Goal: Information Seeking & Learning: Check status

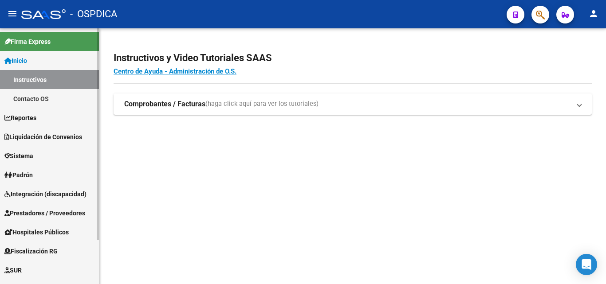
click at [31, 173] on span "Padrón" at bounding box center [18, 175] width 28 height 10
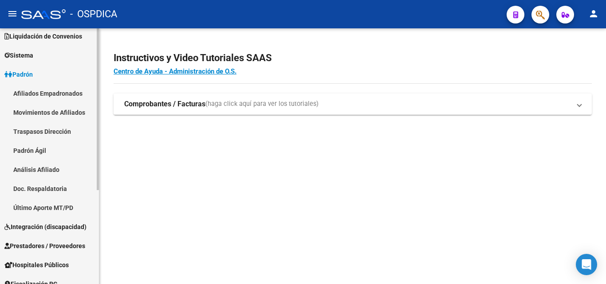
scroll to position [79, 0]
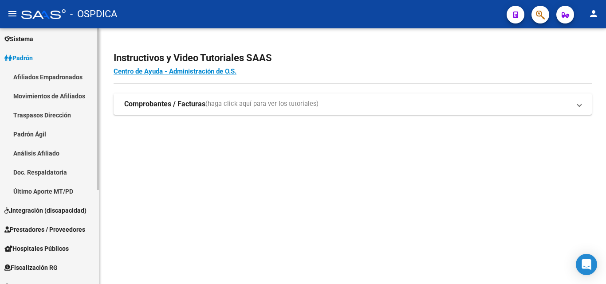
click at [35, 131] on link "Padrón Ágil" at bounding box center [49, 134] width 99 height 19
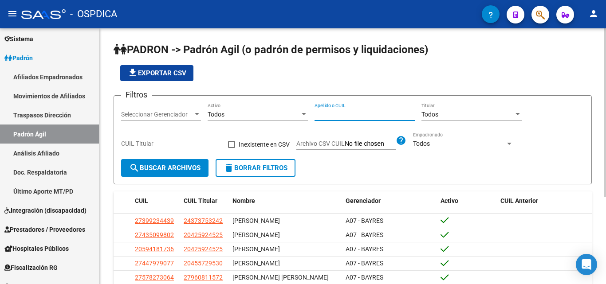
paste input "46336015"
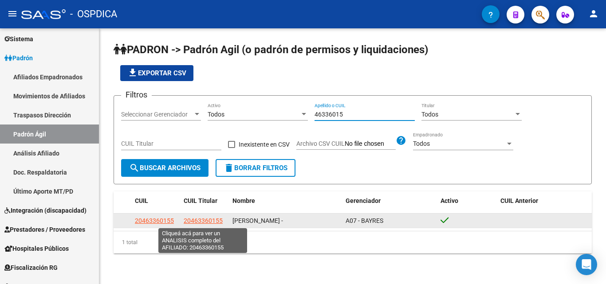
click at [188, 222] on span "20463360155" at bounding box center [203, 220] width 39 height 7
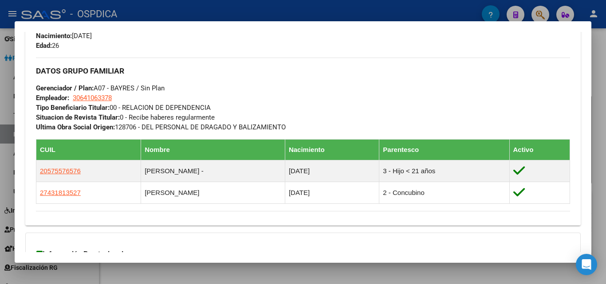
scroll to position [444, 0]
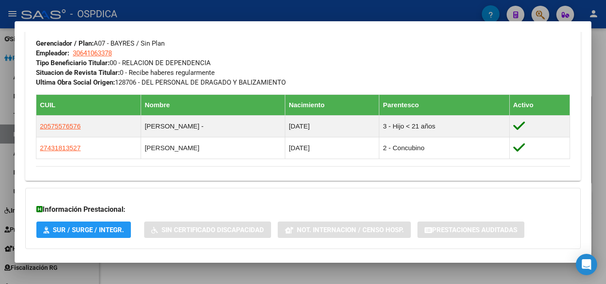
click at [289, 210] on h3 "Información Prestacional:" at bounding box center [302, 210] width 533 height 11
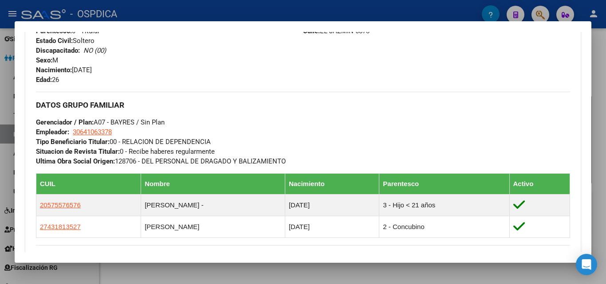
scroll to position [266, 0]
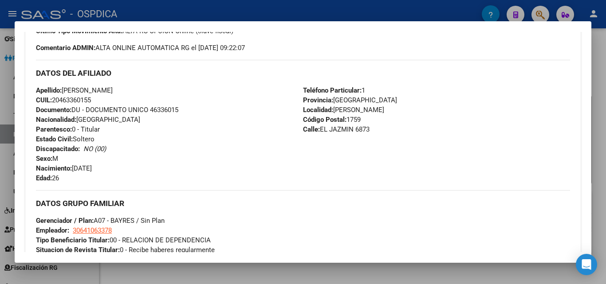
click at [174, 110] on span "Documento: DU - DOCUMENTO UNICO 46336015" at bounding box center [107, 110] width 142 height 8
drag, startPoint x: 174, startPoint y: 110, endPoint x: 157, endPoint y: 112, distance: 17.4
click at [157, 112] on span "Documento: DU - DOCUMENTO UNICO 46336015" at bounding box center [107, 110] width 142 height 8
copy span "46336015"
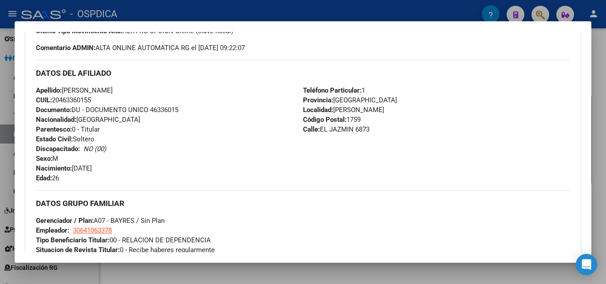
click at [229, 276] on div at bounding box center [303, 142] width 606 height 284
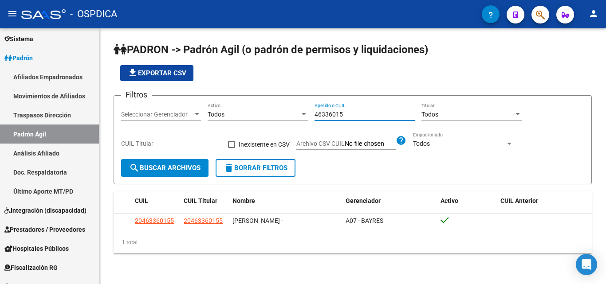
drag, startPoint x: 347, startPoint y: 116, endPoint x: 284, endPoint y: 116, distance: 63.9
click at [284, 116] on div "Filtros Seleccionar Gerenciador Seleccionar Gerenciador Todos Activo 46336015 A…" at bounding box center [352, 131] width 463 height 56
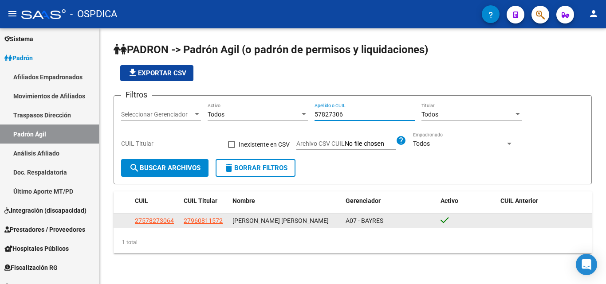
type input "57827306"
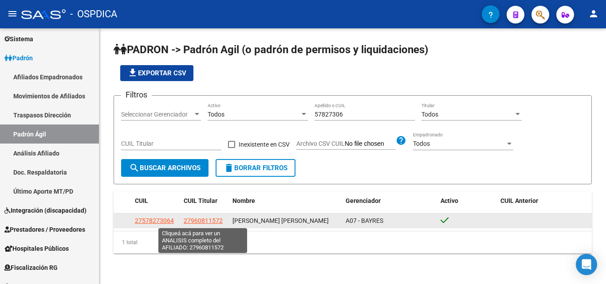
click at [201, 222] on span "27960811572" at bounding box center [203, 220] width 39 height 7
type textarea "27960811572"
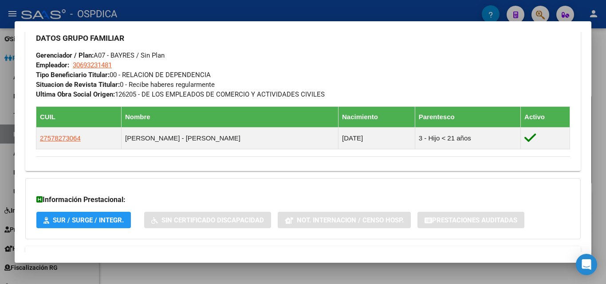
scroll to position [444, 0]
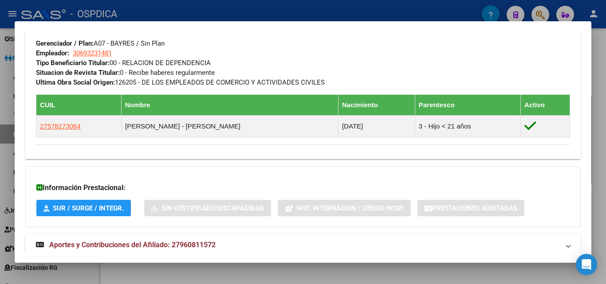
click at [208, 267] on div at bounding box center [303, 142] width 606 height 284
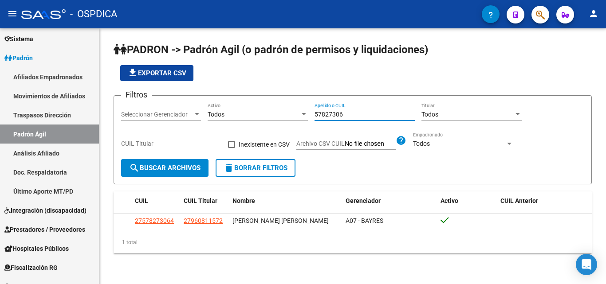
drag, startPoint x: 353, startPoint y: 114, endPoint x: 221, endPoint y: 116, distance: 131.4
click at [221, 116] on div "Filtros Seleccionar Gerenciador Seleccionar Gerenciador Todos Activo 57827306 A…" at bounding box center [352, 131] width 463 height 56
paste input "46065214"
type input "46065214"
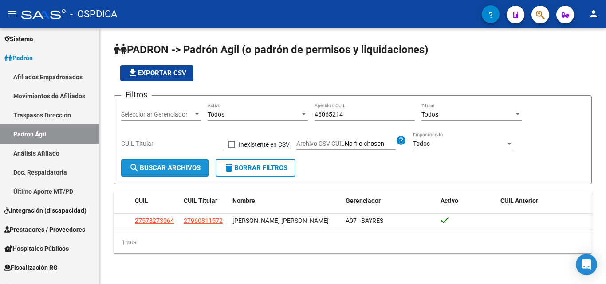
click at [147, 170] on span "search Buscar Archivos" at bounding box center [164, 168] width 71 height 8
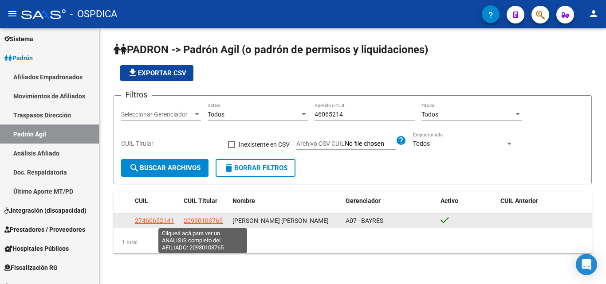
click at [186, 223] on span "20930103765" at bounding box center [203, 220] width 39 height 7
type textarea "20930103765"
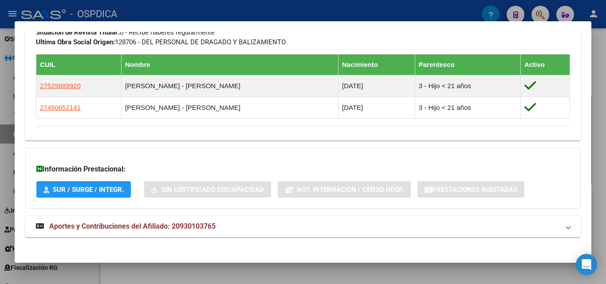
scroll to position [489, 0]
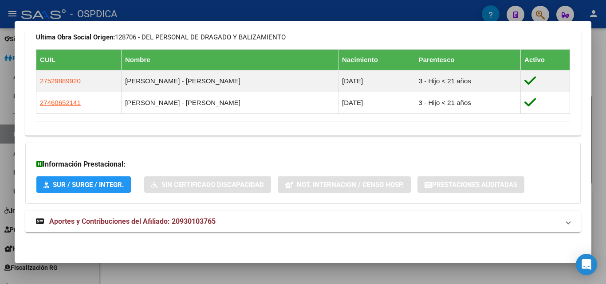
click at [197, 283] on div at bounding box center [303, 142] width 606 height 284
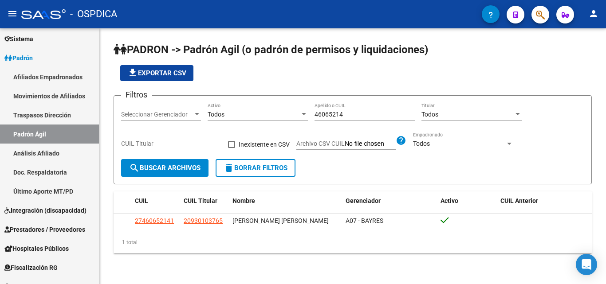
click at [195, 270] on div "PADRON -> Padrón Agil ([PERSON_NAME] de permisos y liquidaciones) file_download…" at bounding box center [352, 155] width 507 height 254
drag, startPoint x: 364, startPoint y: 118, endPoint x: 284, endPoint y: 118, distance: 79.9
click at [284, 118] on div "Filtros Seleccionar Gerenciador Seleccionar Gerenciador Todos Activo 46065214 A…" at bounding box center [352, 131] width 463 height 56
drag, startPoint x: 353, startPoint y: 114, endPoint x: 297, endPoint y: 117, distance: 56.4
click at [297, 117] on div "Todos" at bounding box center [254, 115] width 92 height 8
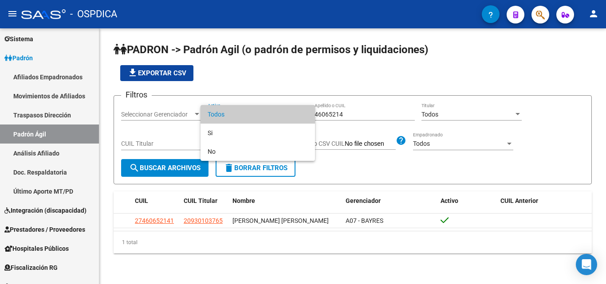
click at [351, 119] on div at bounding box center [303, 142] width 606 height 284
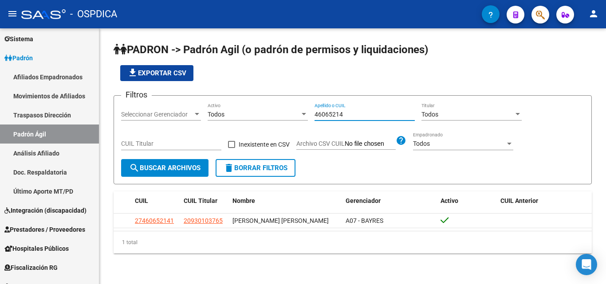
drag, startPoint x: 345, startPoint y: 112, endPoint x: 313, endPoint y: 114, distance: 32.1
click at [313, 114] on div "Filtros Seleccionar Gerenciador Seleccionar Gerenciador Todos Activo 46065214 A…" at bounding box center [352, 131] width 463 height 56
paste input "57827306"
drag, startPoint x: 347, startPoint y: 110, endPoint x: 255, endPoint y: 102, distance: 93.1
click at [255, 102] on form "Filtros Seleccionar Gerenciador Seleccionar Gerenciador Todos Activo 57827306 A…" at bounding box center [353, 139] width 478 height 89
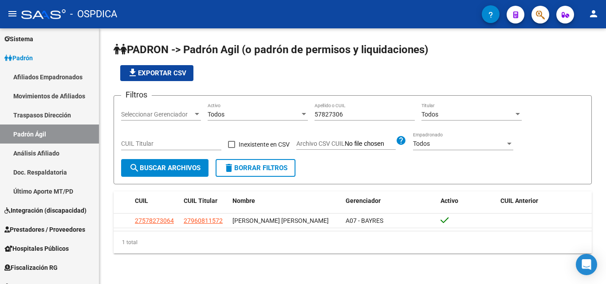
click at [326, 110] on div "57827306 Apellido o CUIL" at bounding box center [365, 112] width 100 height 18
drag, startPoint x: 347, startPoint y: 114, endPoint x: 342, endPoint y: 113, distance: 5.6
click at [342, 114] on input "57827306" at bounding box center [365, 115] width 100 height 8
drag, startPoint x: 355, startPoint y: 113, endPoint x: 279, endPoint y: 112, distance: 75.9
click at [279, 112] on div "Filtros Seleccionar Gerenciador Seleccionar Gerenciador Todos Activo 57827306 A…" at bounding box center [352, 131] width 463 height 56
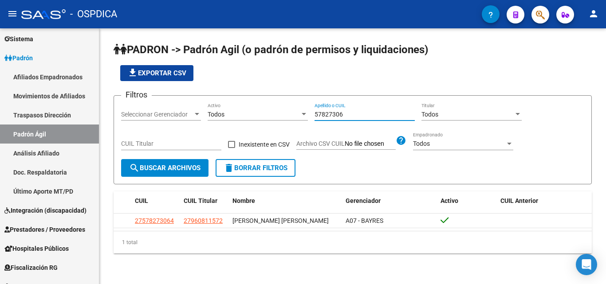
paste input "44797907"
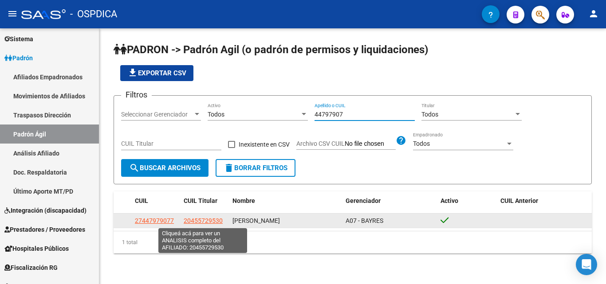
type input "44797907"
click at [195, 221] on span "20455729530" at bounding box center [203, 220] width 39 height 7
type textarea "20455729530"
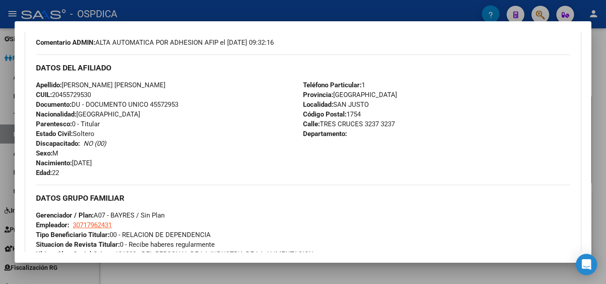
scroll to position [266, 0]
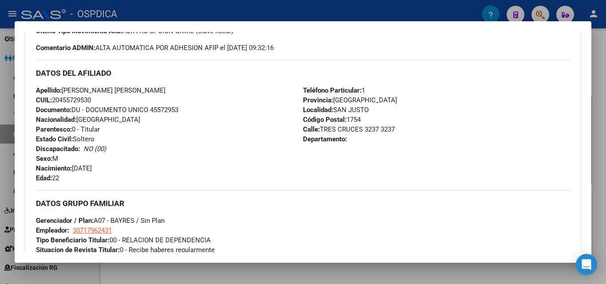
click at [162, 112] on span "Documento: DU - DOCUMENTO UNICO 45572953" at bounding box center [107, 110] width 142 height 8
copy span "45572953"
click at [606, 106] on div at bounding box center [303, 142] width 606 height 284
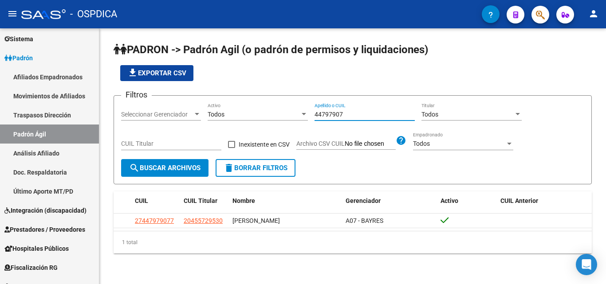
drag, startPoint x: 356, startPoint y: 114, endPoint x: 278, endPoint y: 118, distance: 78.6
click at [278, 118] on div "Filtros Seleccionar Gerenciador Seleccionar Gerenciador Todos Activo 44797907 A…" at bounding box center [352, 131] width 463 height 56
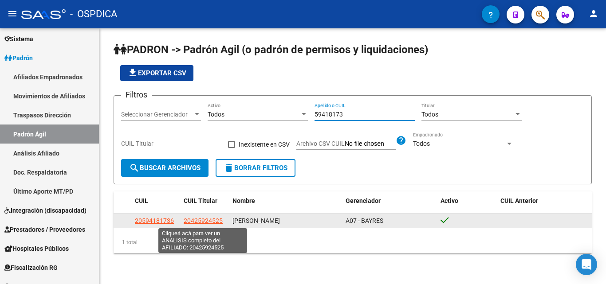
type input "59418173"
click at [201, 225] on span "20425924525" at bounding box center [203, 220] width 39 height 7
type textarea "20425924525"
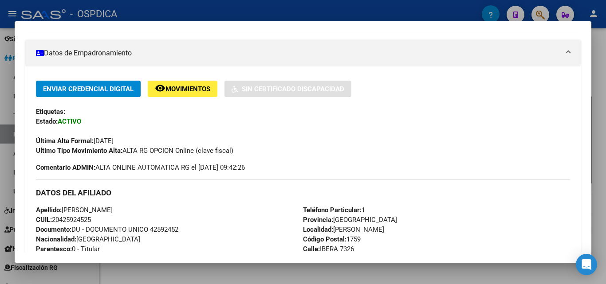
scroll to position [222, 0]
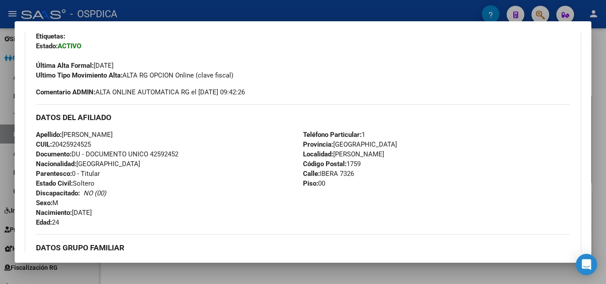
click at [168, 150] on div "Apellido: [PERSON_NAME]: 20425924525 Documento: DU - DOCUMENTO UNICO 42592452 N…" at bounding box center [169, 179] width 267 height 98
click at [174, 157] on span "Documento: DU - DOCUMENTO UNICO 42592452" at bounding box center [107, 154] width 142 height 8
copy span "42592452"
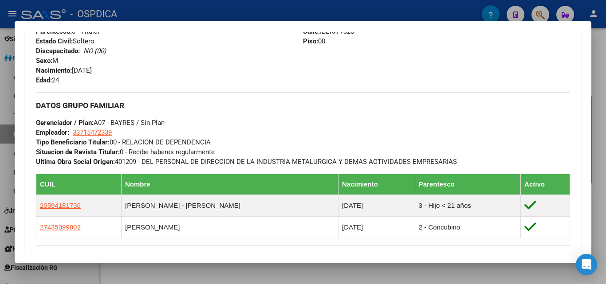
scroll to position [399, 0]
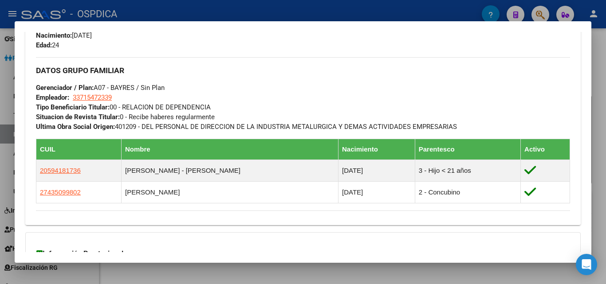
drag, startPoint x: 270, startPoint y: 236, endPoint x: 177, endPoint y: 269, distance: 98.4
click at [270, 236] on div "Información Prestacional: SUR / SURGE / INTEGR. Sin Certificado Discapacidad No…" at bounding box center [303, 263] width 556 height 61
click at [217, 275] on div at bounding box center [303, 142] width 606 height 284
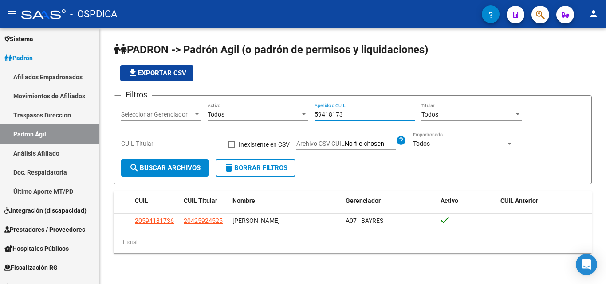
click at [363, 118] on input "59418173" at bounding box center [365, 115] width 100 height 8
drag, startPoint x: 350, startPoint y: 115, endPoint x: 264, endPoint y: 120, distance: 86.2
click at [264, 120] on div "Filtros Seleccionar Gerenciador Seleccionar Gerenciador Todos Activo 59418173 A…" at bounding box center [352, 131] width 463 height 56
paste input "3992344"
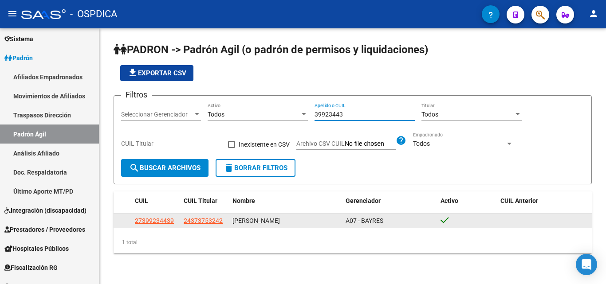
type input "39923443"
click at [280, 225] on div "[PERSON_NAME]" at bounding box center [286, 221] width 106 height 10
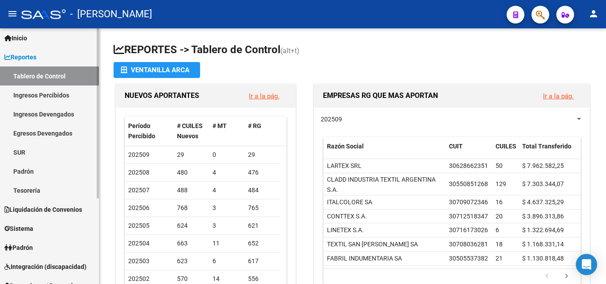
scroll to position [44, 0]
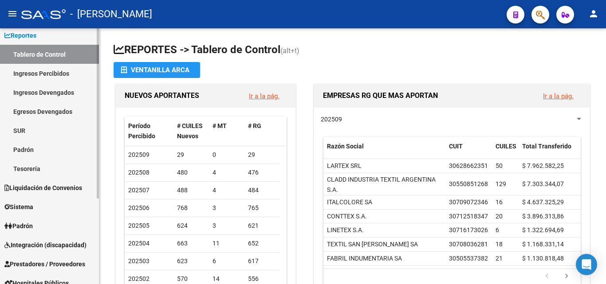
click at [30, 227] on span "Padrón" at bounding box center [18, 226] width 28 height 10
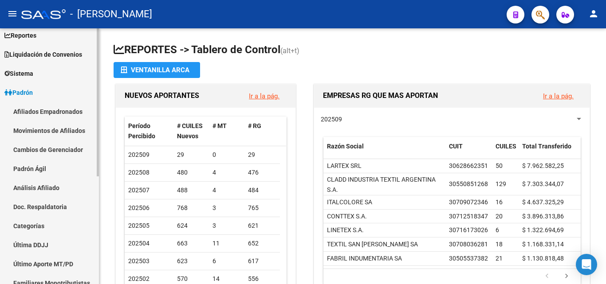
scroll to position [89, 0]
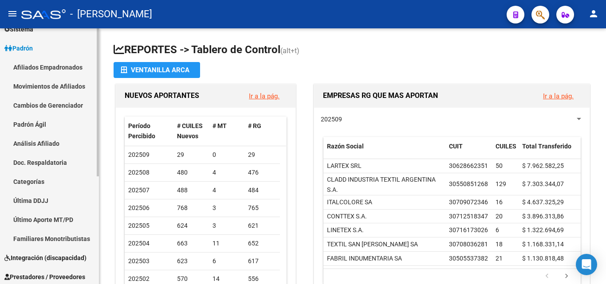
click at [30, 126] on link "Padrón Ágil" at bounding box center [49, 124] width 99 height 19
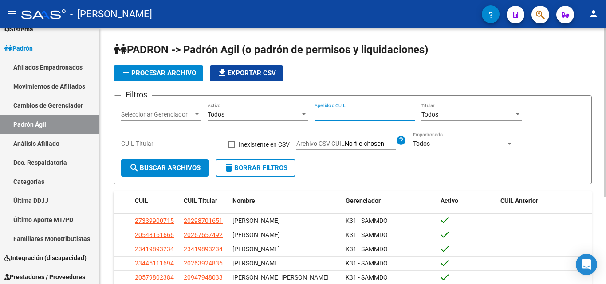
click at [351, 114] on input "Apellido o CUIL" at bounding box center [365, 115] width 100 height 8
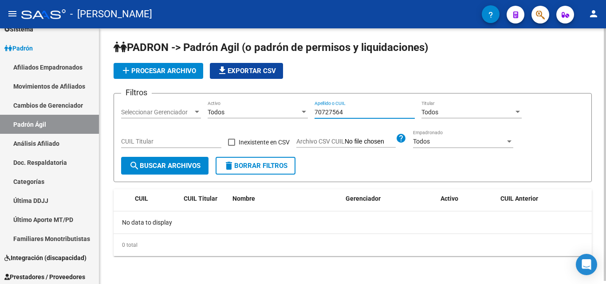
scroll to position [3, 0]
drag, startPoint x: 353, startPoint y: 113, endPoint x: 227, endPoint y: 101, distance: 126.1
click at [227, 101] on div "Filtros Seleccionar Gerenciador Seleccionar Gerenciador Todos Activo 70727564 A…" at bounding box center [352, 128] width 463 height 56
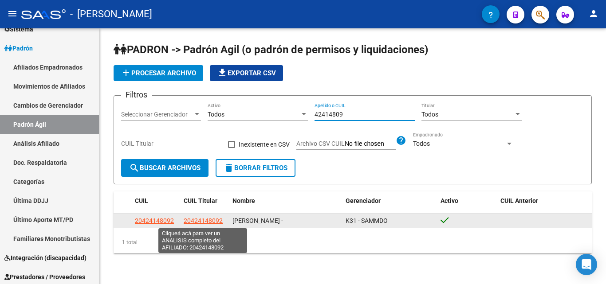
type input "42414809"
click at [204, 218] on span "20424148092" at bounding box center [203, 220] width 39 height 7
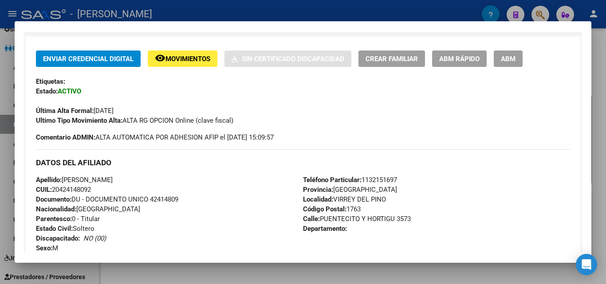
scroll to position [177, 0]
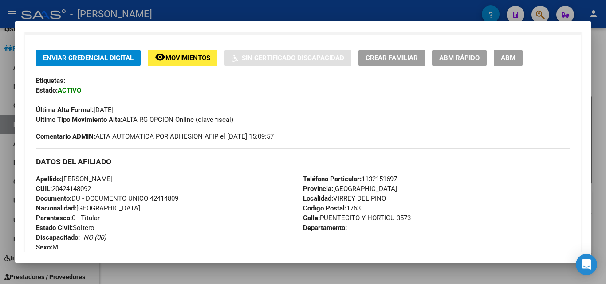
drag, startPoint x: 54, startPoint y: 191, endPoint x: 95, endPoint y: 188, distance: 41.8
click at [95, 188] on div "Apellido: FLORES JUAN GABRIEL CUIL: 20424148092 Documento: DU - DOCUMENTO UNICO…" at bounding box center [169, 223] width 267 height 98
copy span "20424148092"
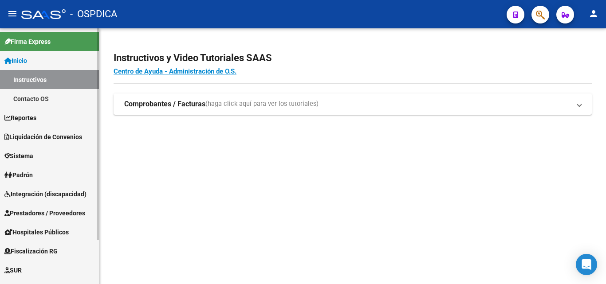
click at [30, 175] on span "Padrón" at bounding box center [18, 175] width 28 height 10
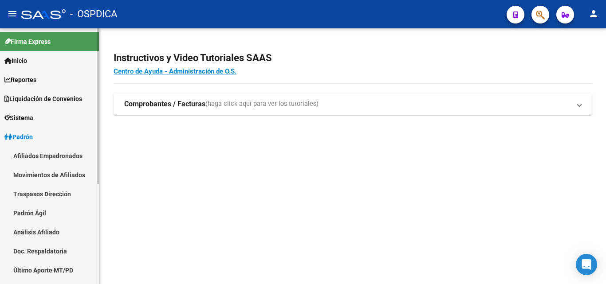
scroll to position [44, 0]
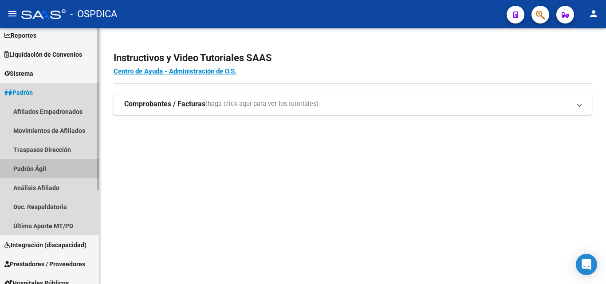
click at [48, 166] on link "Padrón Ágil" at bounding box center [49, 168] width 99 height 19
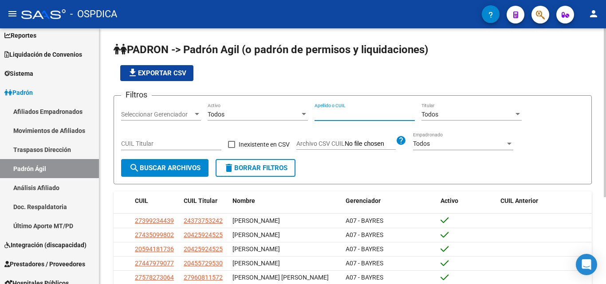
paste input "70339398"
type input "70339398"
click at [142, 167] on span "search Buscar Archivos" at bounding box center [164, 168] width 71 height 8
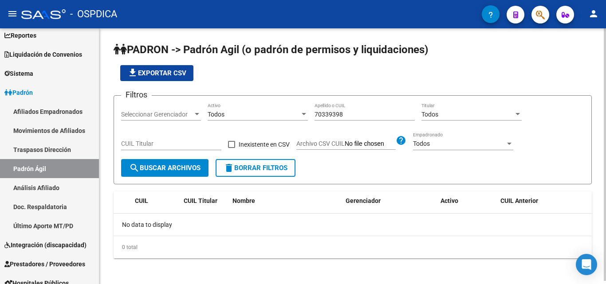
click at [351, 114] on input "70339398" at bounding box center [365, 115] width 100 height 8
